Goal: Task Accomplishment & Management: Use online tool/utility

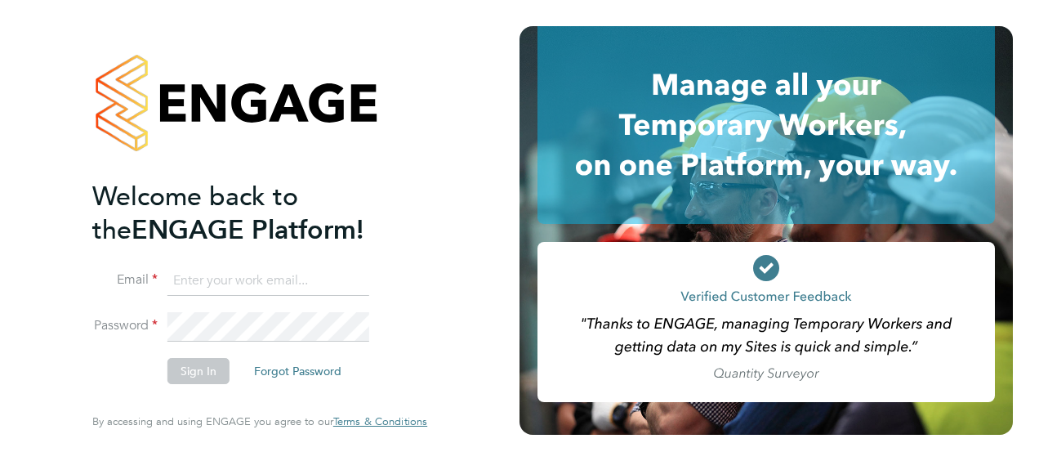
type input "[PERSON_NAME][EMAIL_ADDRESS][PERSON_NAME][DOMAIN_NAME]"
click at [205, 377] on button "Sign In" at bounding box center [198, 371] width 62 height 26
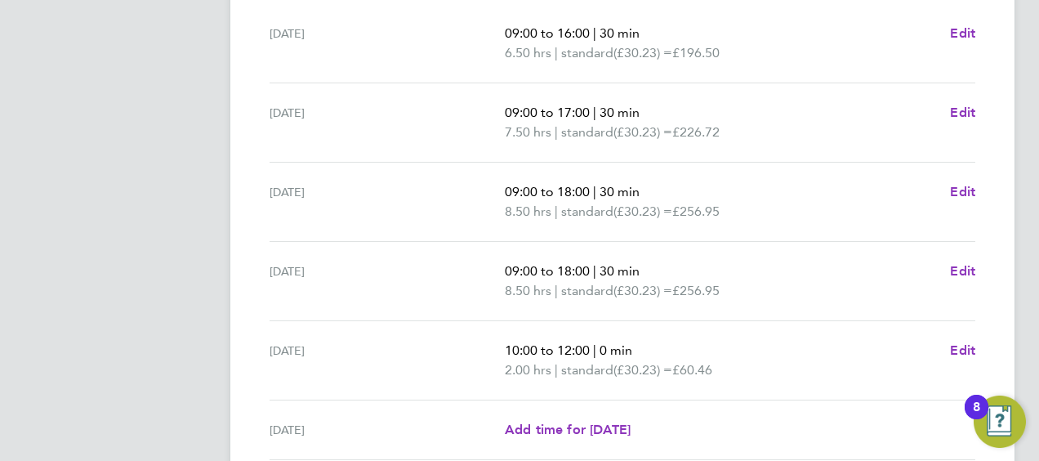
scroll to position [729, 0]
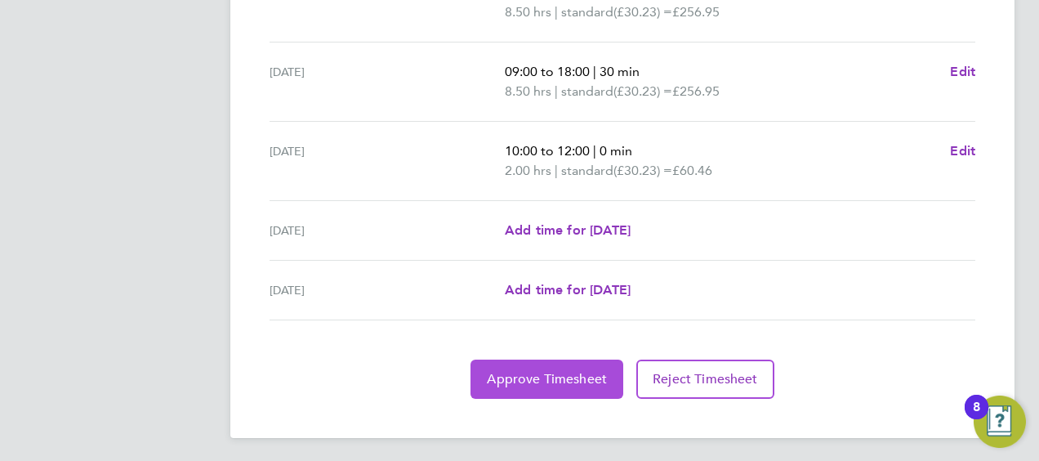
click at [556, 364] on button "Approve Timesheet" at bounding box center [547, 378] width 153 height 39
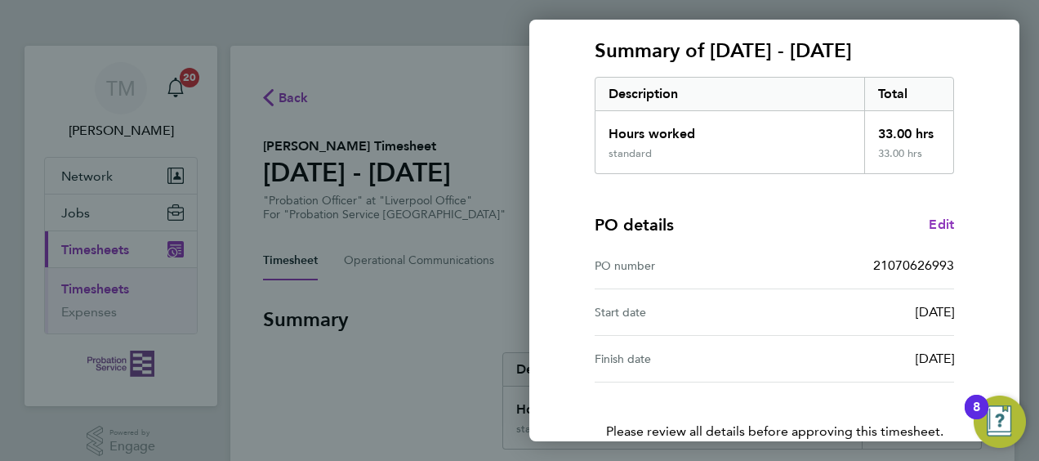
scroll to position [320, 0]
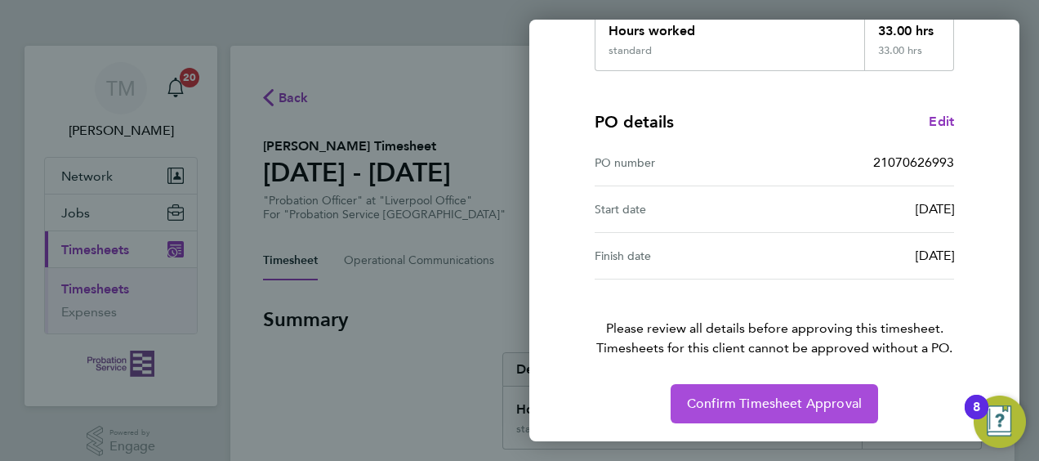
click at [752, 399] on span "Confirm Timesheet Approval" at bounding box center [774, 403] width 175 height 16
